Goal: Navigation & Orientation: Find specific page/section

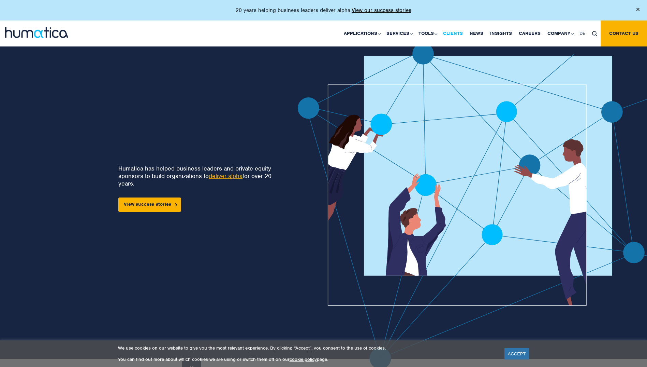
click at [462, 33] on link "Clients" at bounding box center [453, 33] width 27 height 26
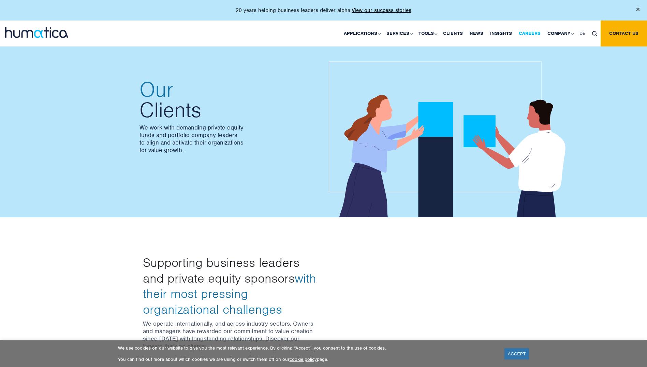
click at [527, 31] on link "Careers" at bounding box center [530, 33] width 29 height 26
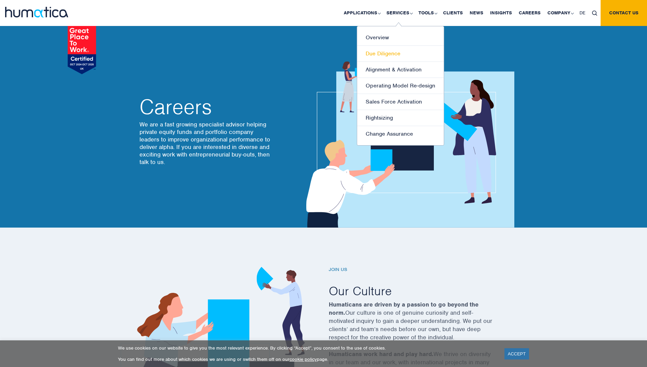
click at [380, 51] on link "Due Diligence" at bounding box center [400, 54] width 87 height 16
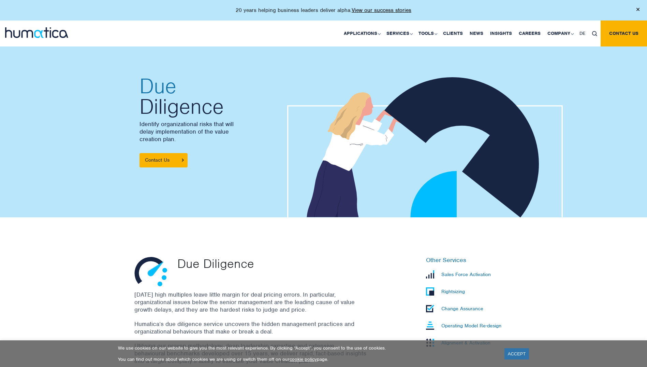
click at [44, 27] on div at bounding box center [54, 28] width 98 height 17
click at [26, 38] on div at bounding box center [54, 33] width 108 height 26
click at [23, 41] on div at bounding box center [54, 33] width 108 height 26
click at [21, 34] on img at bounding box center [36, 32] width 63 height 11
